Goal: Navigation & Orientation: Understand site structure

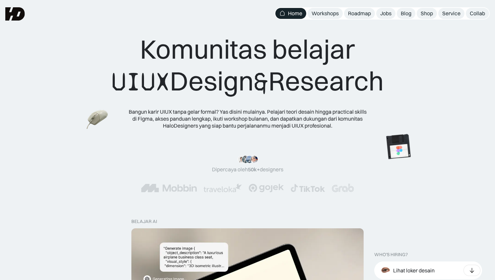
click at [281, 114] on div "Bangun karir UIUX tanpa gelar formal? Yas disini mulainya. Pelajari teori desai…" at bounding box center [247, 119] width 239 height 21
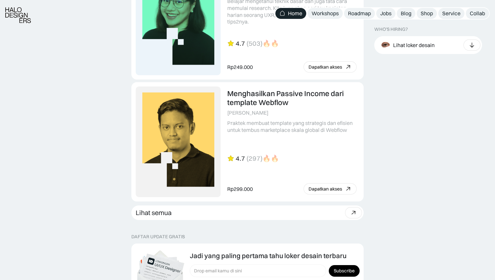
scroll to position [1722, 0]
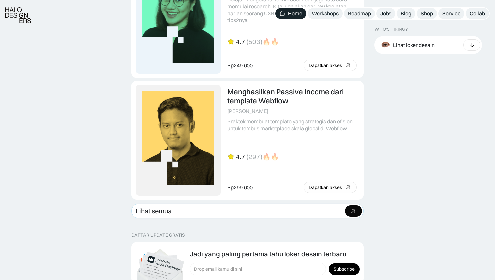
click at [352, 212] on icon at bounding box center [353, 212] width 10 height 10
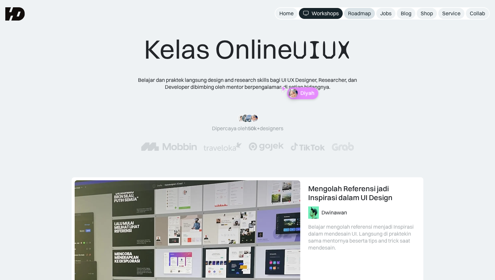
click at [364, 11] on div "Roadmap" at bounding box center [359, 13] width 23 height 7
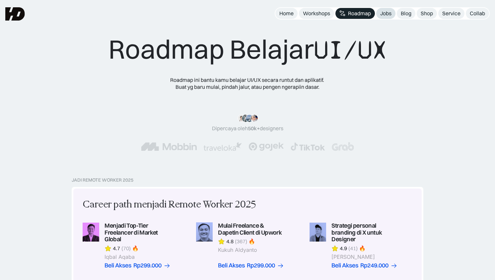
click at [381, 13] on div "Jobs" at bounding box center [385, 13] width 11 height 7
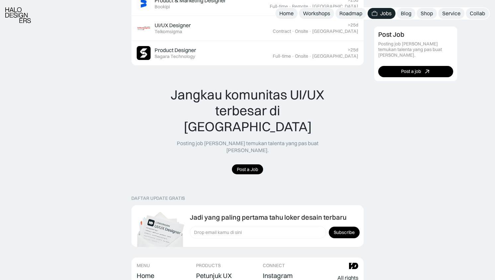
scroll to position [618, 0]
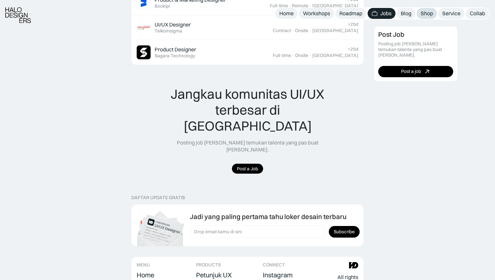
click at [421, 12] on div "Shop" at bounding box center [427, 13] width 12 height 7
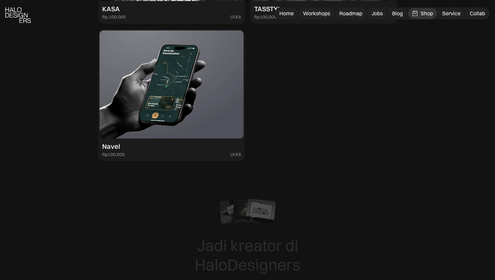
scroll to position [1930, 0]
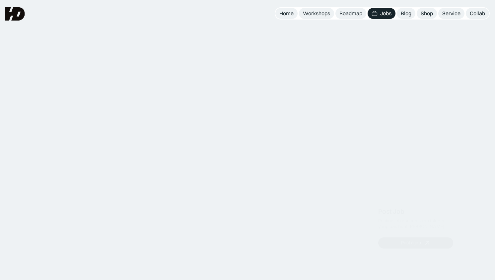
scroll to position [618, 0]
